Goal: Task Accomplishment & Management: Manage account settings

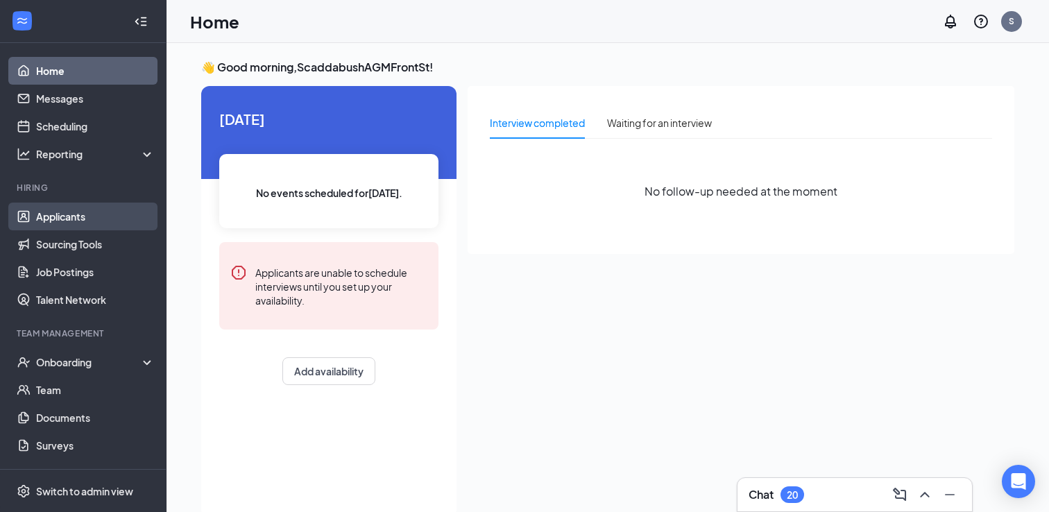
click at [84, 219] on link "Applicants" at bounding box center [95, 217] width 119 height 28
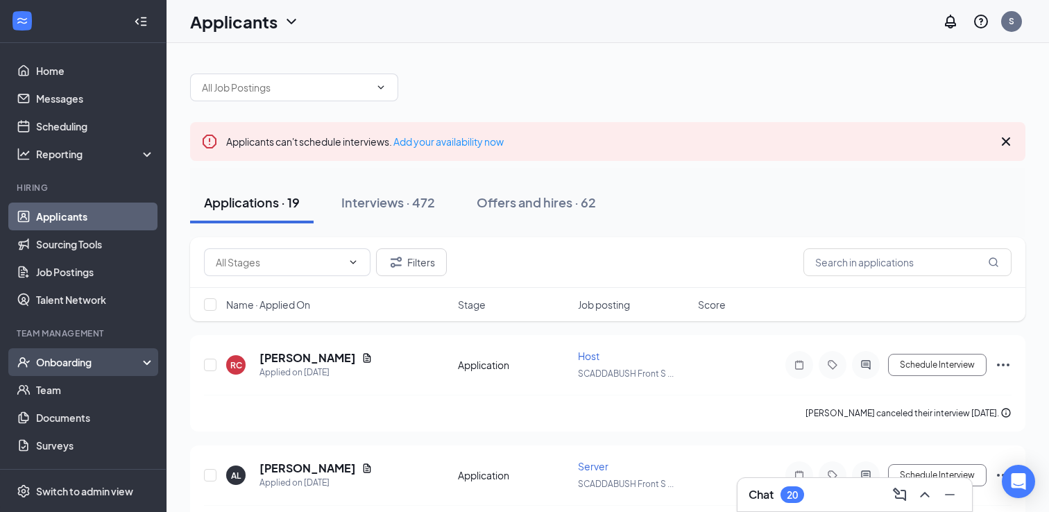
click at [42, 370] on div "Onboarding" at bounding box center [83, 362] width 167 height 28
click at [56, 398] on link "Overview" at bounding box center [95, 390] width 119 height 28
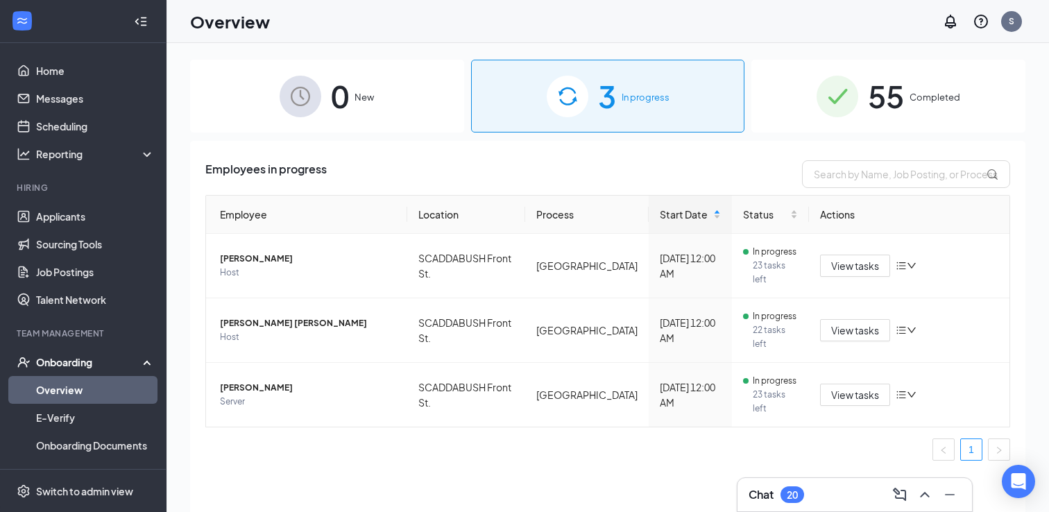
click at [869, 122] on div "55 Completed" at bounding box center [889, 96] width 274 height 73
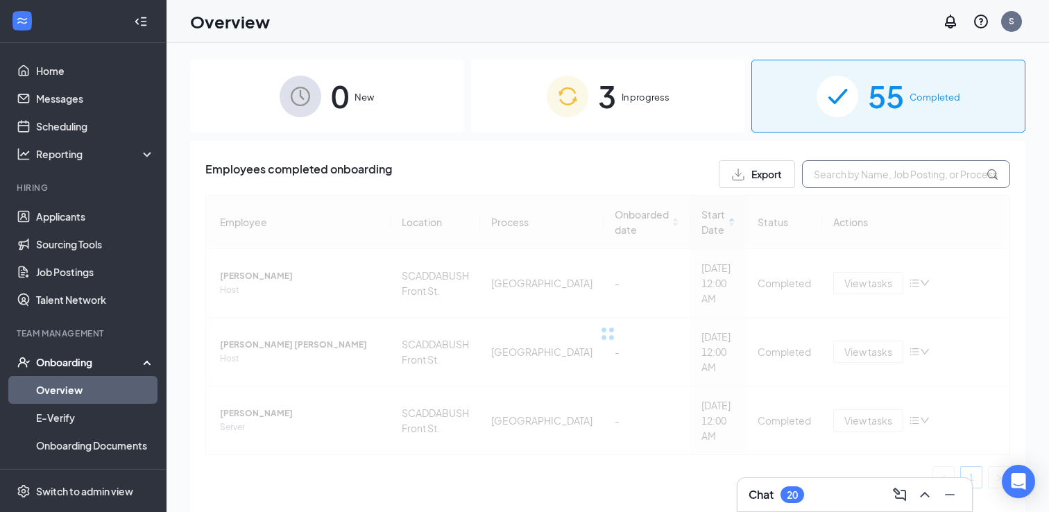
click at [872, 179] on input "text" at bounding box center [906, 174] width 208 height 28
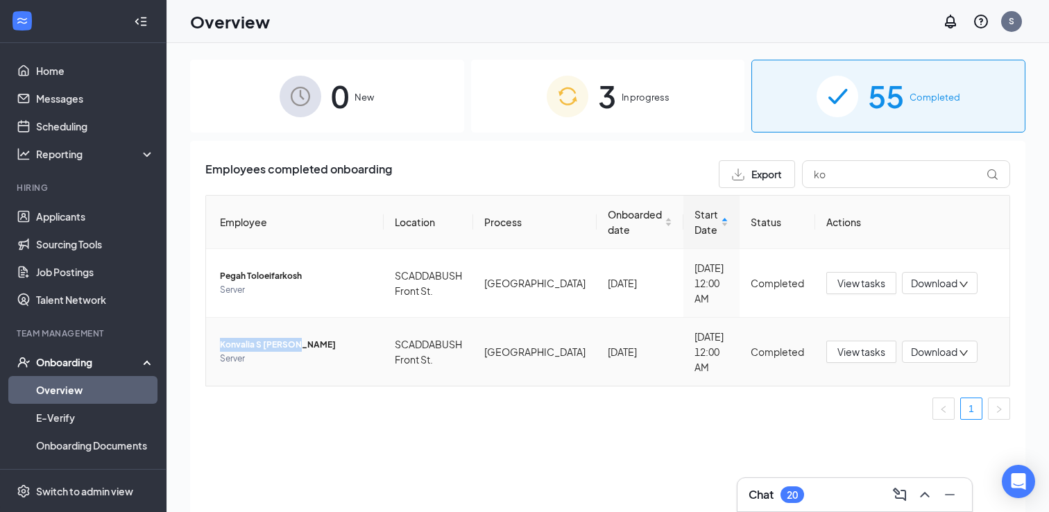
drag, startPoint x: 296, startPoint y: 322, endPoint x: 218, endPoint y: 321, distance: 78.4
click at [218, 321] on td "Konvalia S [PERSON_NAME] Server" at bounding box center [295, 352] width 178 height 68
copy span "Konvalia S [PERSON_NAME]"
click at [835, 170] on input "ko" at bounding box center [906, 174] width 208 height 28
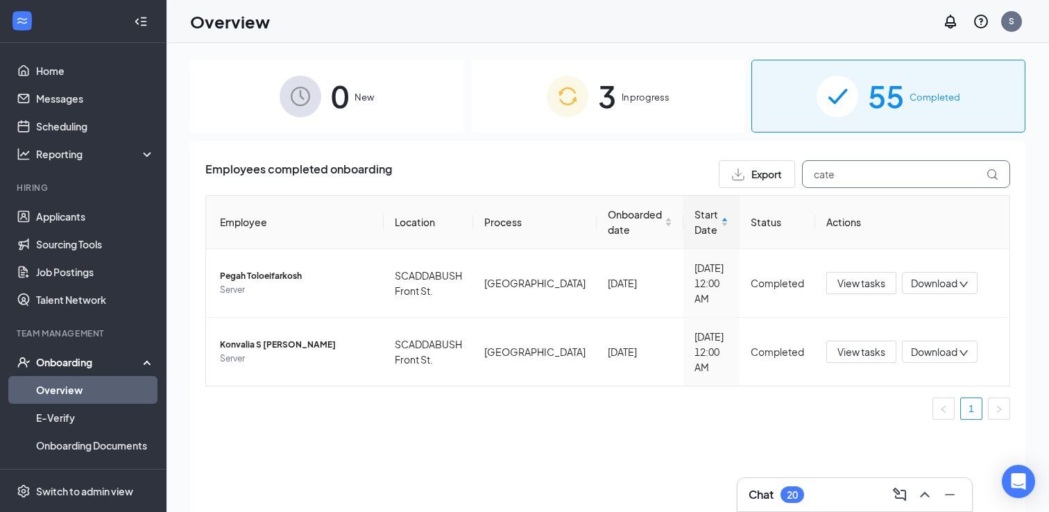
type input "cate"
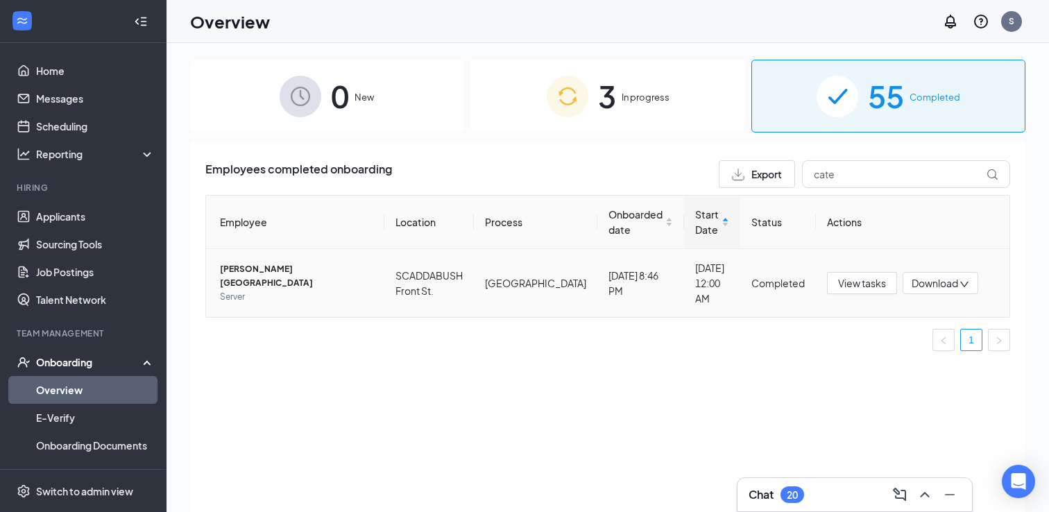
click at [262, 290] on span "Server" at bounding box center [296, 297] width 153 height 14
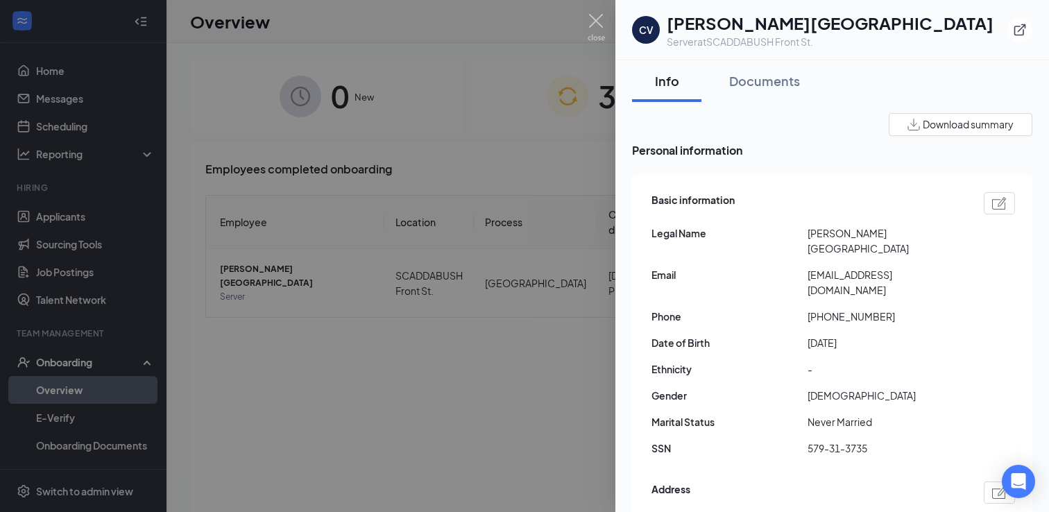
click at [353, 367] on div at bounding box center [524, 256] width 1049 height 512
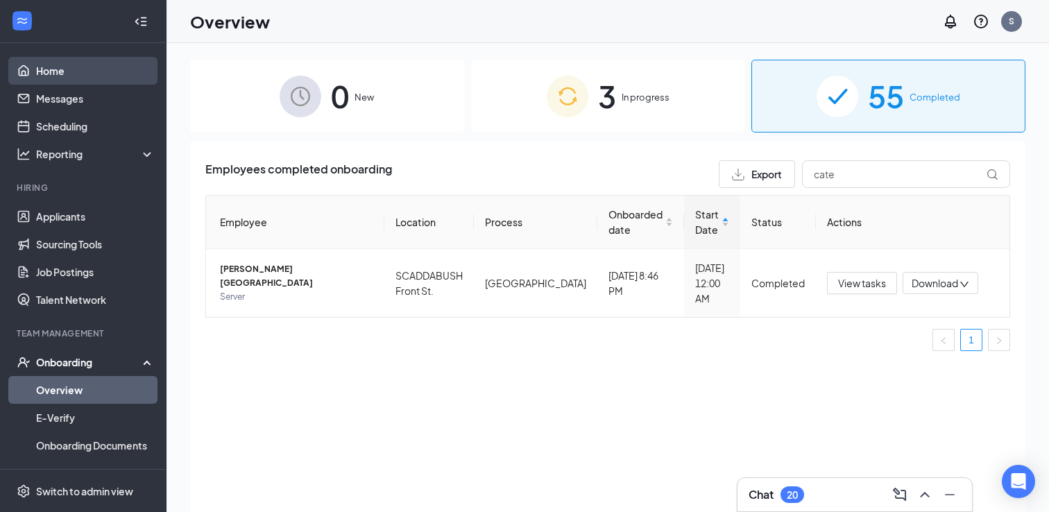
click at [46, 80] on link "Home" at bounding box center [95, 71] width 119 height 28
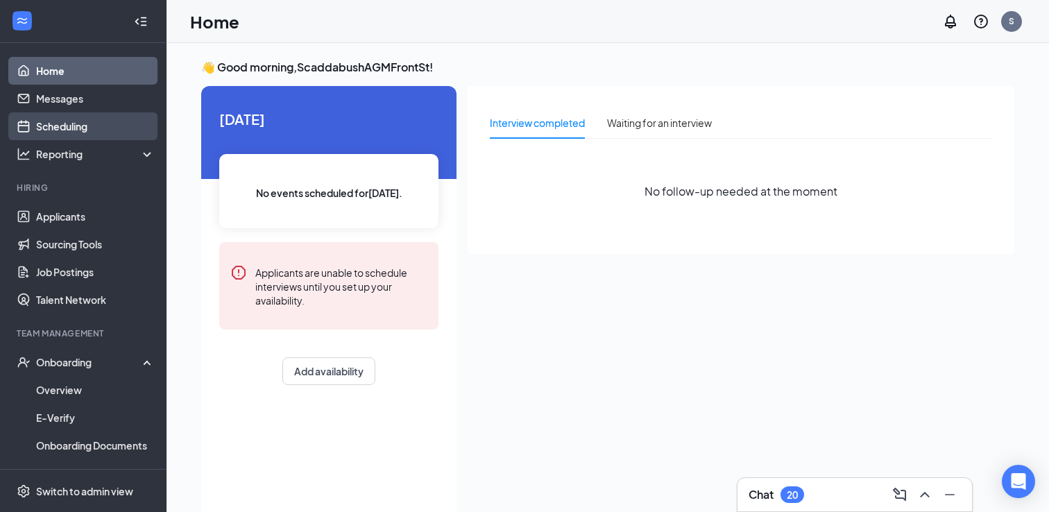
click at [112, 137] on link "Scheduling" at bounding box center [95, 126] width 119 height 28
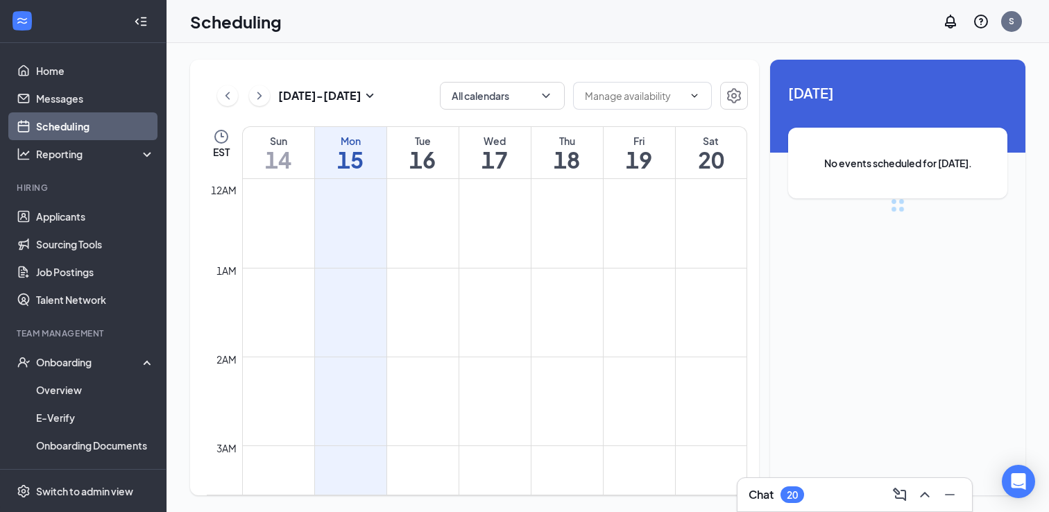
scroll to position [682, 0]
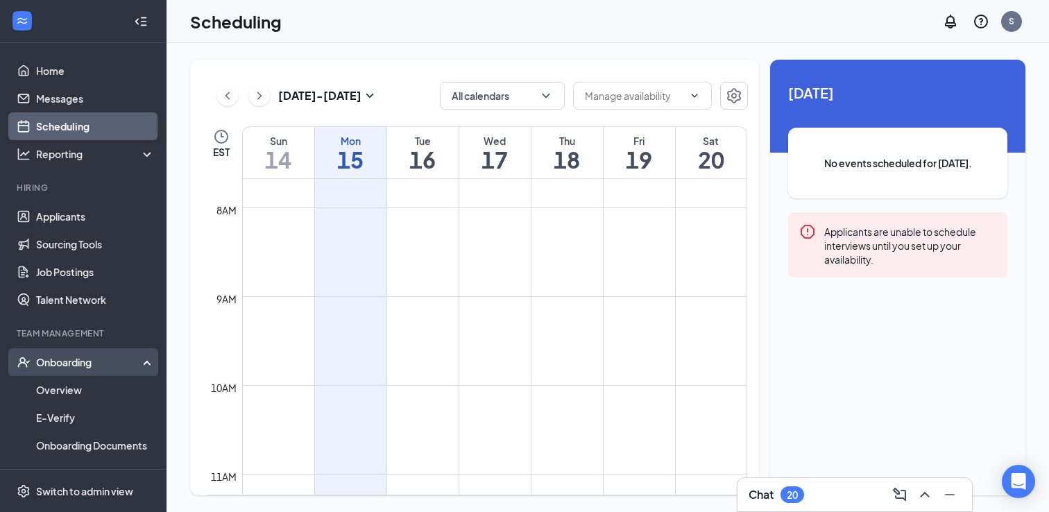
click at [65, 355] on div "Onboarding" at bounding box center [83, 362] width 167 height 28
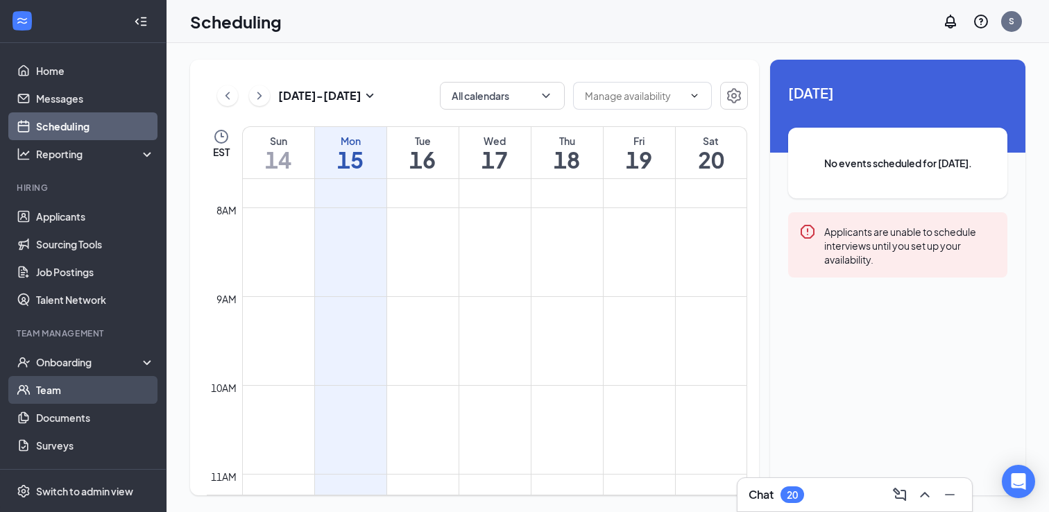
click at [67, 385] on link "Team" at bounding box center [95, 390] width 119 height 28
